Goal: Task Accomplishment & Management: Use online tool/utility

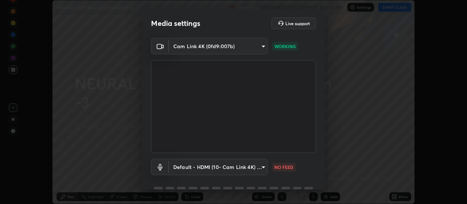
scroll to position [204, 467]
click at [261, 168] on body "Erase all NEURAL CONTROL & Coordination -3 Recording WAS SCHEDULED TO START AT …" at bounding box center [233, 102] width 467 height 204
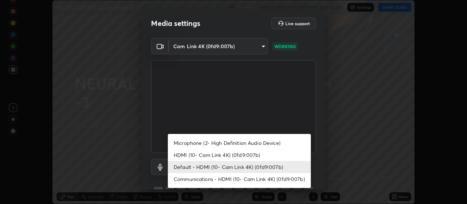
click at [180, 155] on li "HDMI (10- Cam Link 4K) (0fd9:007b)" at bounding box center [239, 155] width 143 height 12
type input "30cd0fe227a6024062a7823df00eec3416dedd187d5392b4631e60810d2d8d10"
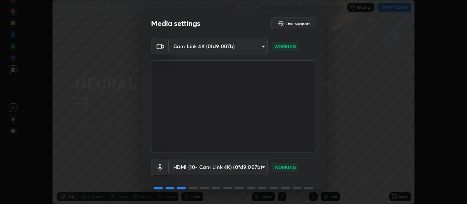
scroll to position [35, 0]
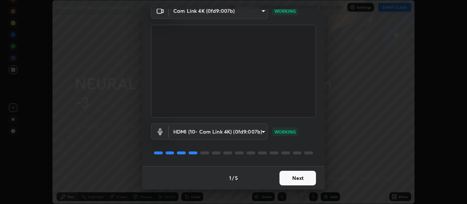
click at [299, 181] on button "Next" at bounding box center [298, 178] width 37 height 15
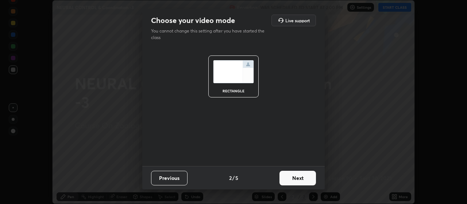
click at [300, 173] on button "Next" at bounding box center [298, 178] width 37 height 15
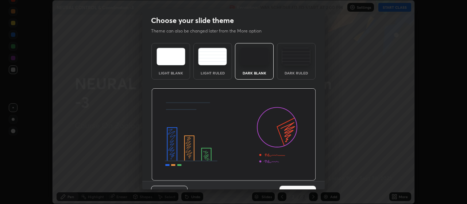
click at [295, 54] on img at bounding box center [296, 57] width 29 height 18
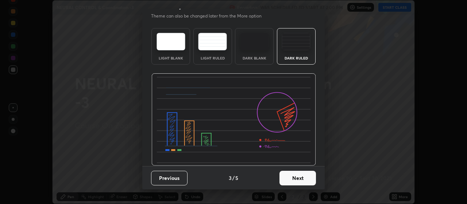
click at [301, 180] on button "Next" at bounding box center [298, 178] width 37 height 15
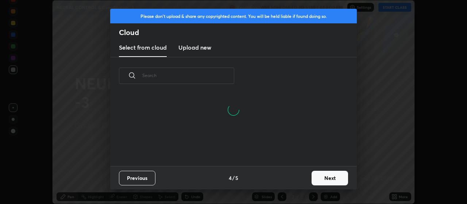
click at [333, 176] on button "Next" at bounding box center [330, 178] width 37 height 15
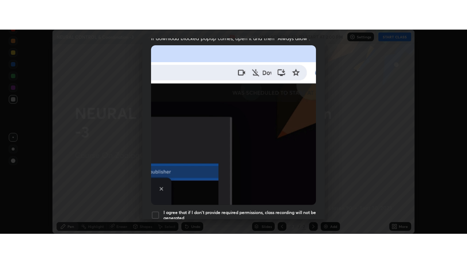
scroll to position [184, 0]
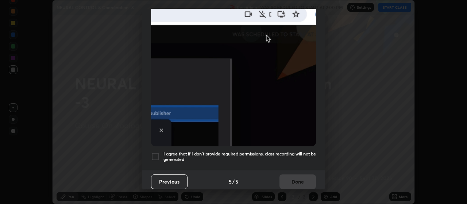
click at [154, 153] on div at bounding box center [155, 156] width 9 height 9
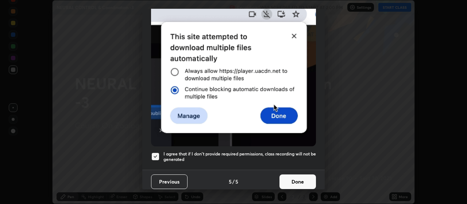
click at [298, 175] on button "Done" at bounding box center [298, 182] width 37 height 15
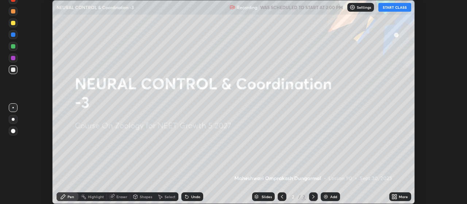
click at [396, 196] on icon at bounding box center [397, 196] width 2 height 2
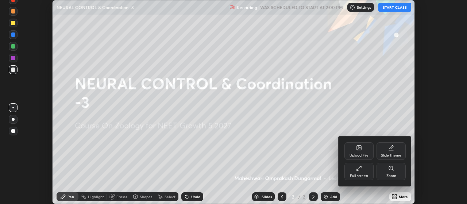
click at [364, 170] on div "Full screen" at bounding box center [359, 172] width 29 height 18
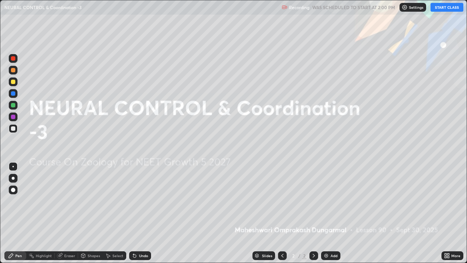
scroll to position [263, 467]
click at [442, 9] on button "START CLASS" at bounding box center [447, 7] width 33 height 9
click at [326, 204] on img at bounding box center [327, 256] width 6 height 6
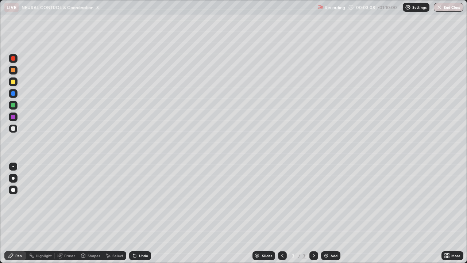
click at [140, 204] on div "Undo" at bounding box center [140, 255] width 22 height 9
click at [140, 204] on div "Undo" at bounding box center [143, 256] width 9 height 4
click at [13, 81] on div at bounding box center [13, 82] width 4 height 4
click at [11, 129] on div at bounding box center [13, 128] width 4 height 4
click at [136, 204] on icon at bounding box center [135, 256] width 6 height 6
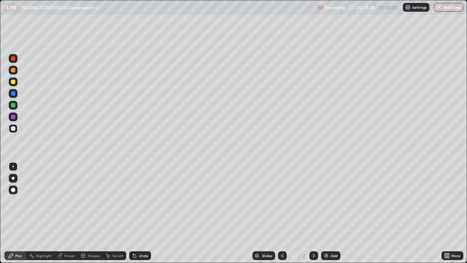
click at [135, 204] on icon at bounding box center [135, 256] width 6 height 6
click at [136, 204] on icon at bounding box center [135, 256] width 6 height 6
click at [135, 204] on icon at bounding box center [135, 256] width 6 height 6
click at [13, 83] on div at bounding box center [13, 82] width 4 height 4
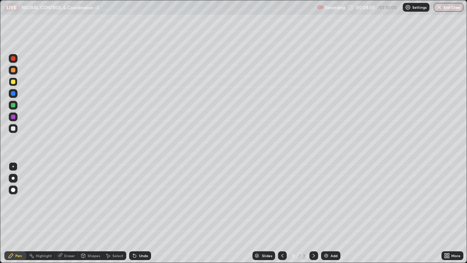
click at [326, 204] on div "Add" at bounding box center [330, 255] width 19 height 9
click at [284, 204] on icon at bounding box center [283, 256] width 6 height 6
click at [313, 204] on icon at bounding box center [314, 256] width 6 height 6
click at [131, 204] on div "Undo" at bounding box center [140, 255] width 22 height 9
click at [137, 204] on div "Undo" at bounding box center [138, 255] width 25 height 15
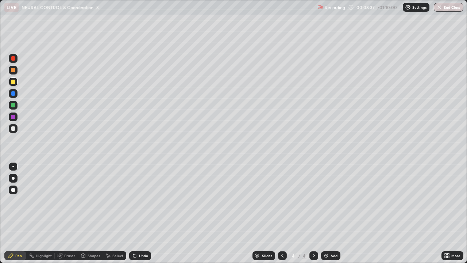
click at [15, 129] on div at bounding box center [13, 128] width 4 height 4
click at [142, 204] on div "Undo" at bounding box center [143, 256] width 9 height 4
click at [13, 178] on div at bounding box center [13, 178] width 3 height 3
click at [142, 204] on div "Undo" at bounding box center [143, 256] width 9 height 4
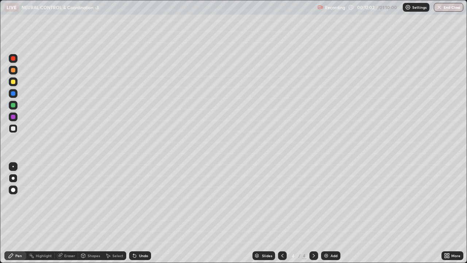
click at [281, 204] on icon at bounding box center [283, 256] width 6 height 6
click at [318, 204] on div at bounding box center [314, 255] width 9 height 15
click at [17, 165] on div at bounding box center [13, 166] width 9 height 9
click at [14, 82] on div at bounding box center [13, 82] width 4 height 4
click at [135, 204] on div "Undo" at bounding box center [140, 255] width 22 height 9
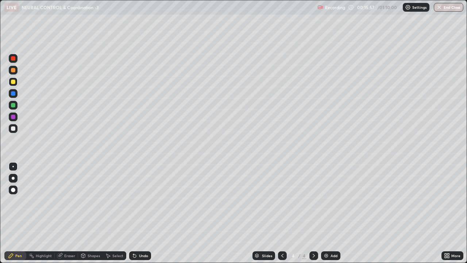
click at [326, 204] on div "Add" at bounding box center [330, 255] width 19 height 9
click at [12, 130] on div at bounding box center [13, 128] width 4 height 4
click at [145, 204] on div "Undo" at bounding box center [140, 255] width 22 height 9
click at [140, 204] on div "Undo" at bounding box center [140, 255] width 22 height 9
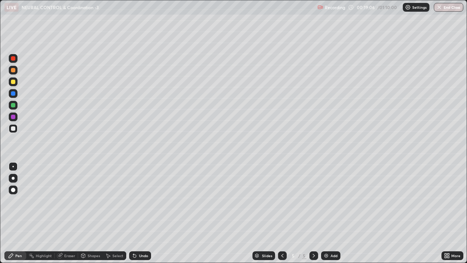
click at [142, 204] on div "Undo" at bounding box center [143, 256] width 9 height 4
click at [446, 8] on button "End Class" at bounding box center [449, 7] width 30 height 9
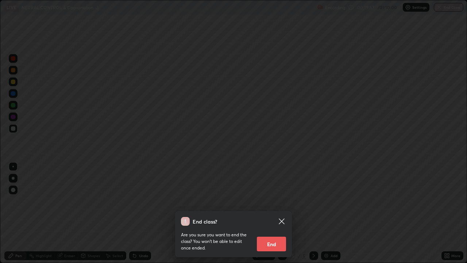
click at [278, 204] on button "End" at bounding box center [271, 244] width 29 height 15
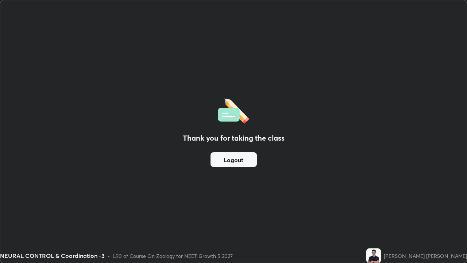
click at [277, 204] on div "Thank you for taking the class Logout" at bounding box center [233, 131] width 467 height 262
click at [237, 159] on button "Logout" at bounding box center [234, 159] width 46 height 15
click at [234, 161] on button "Logout" at bounding box center [234, 159] width 46 height 15
